Goal: Navigation & Orientation: Go to known website

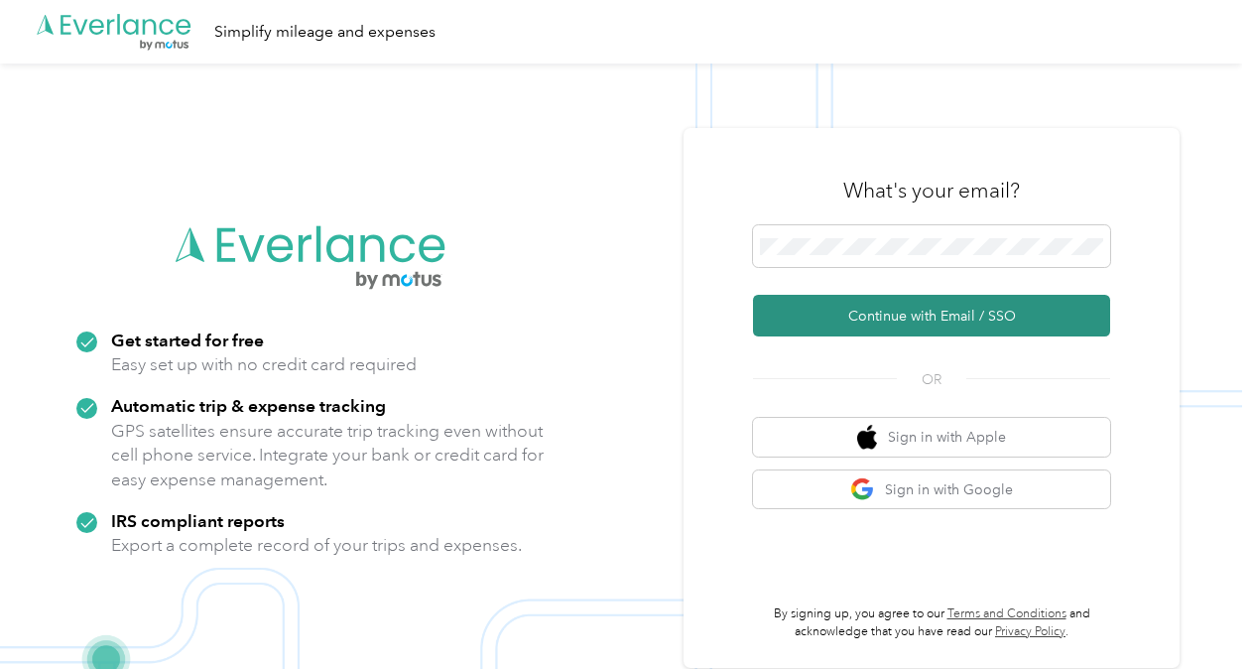
click at [853, 304] on button "Continue with Email / SSO" at bounding box center [931, 316] width 357 height 42
click at [835, 320] on button "Continue with Email / SSO" at bounding box center [931, 316] width 357 height 42
